Goal: Transaction & Acquisition: Download file/media

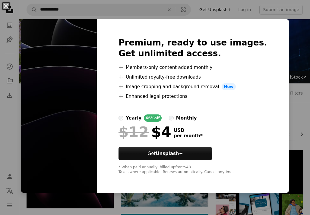
scroll to position [43, 0]
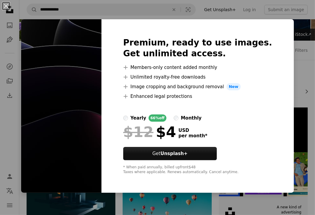
click at [232, 3] on div "An X shape Premium, ready to use images. Get unlimited access. A plus sign Memb…" at bounding box center [157, 107] width 315 height 215
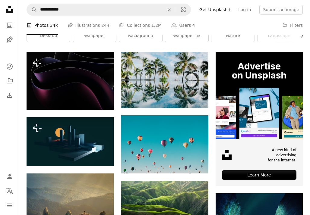
scroll to position [99, 0]
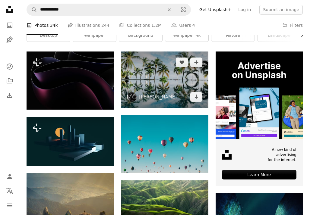
click at [174, 84] on img at bounding box center [164, 80] width 87 height 56
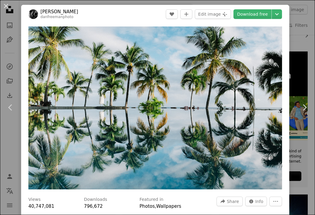
click at [290, 1] on div "An X shape Chevron left Chevron right [PERSON_NAME] danfreemanphoto A heart A p…" at bounding box center [157, 107] width 315 height 215
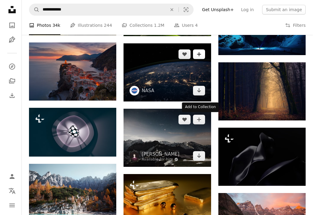
scroll to position [296, 0]
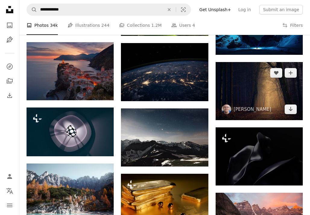
click at [249, 120] on img at bounding box center [259, 91] width 87 height 58
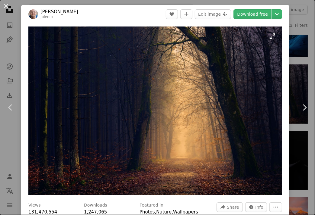
click at [246, 101] on img "Zoom in on this image" at bounding box center [154, 111] width 253 height 169
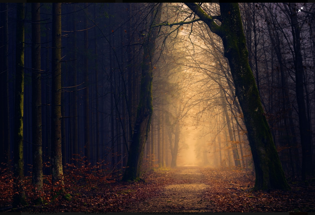
click at [253, 52] on img "Zoom out on this image" at bounding box center [157, 108] width 315 height 210
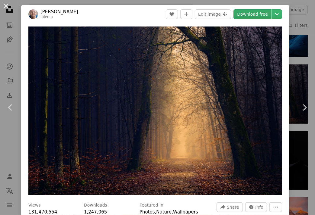
click at [253, 14] on link "Download free" at bounding box center [252, 14] width 38 height 10
